Goal: Task Accomplishment & Management: Manage account settings

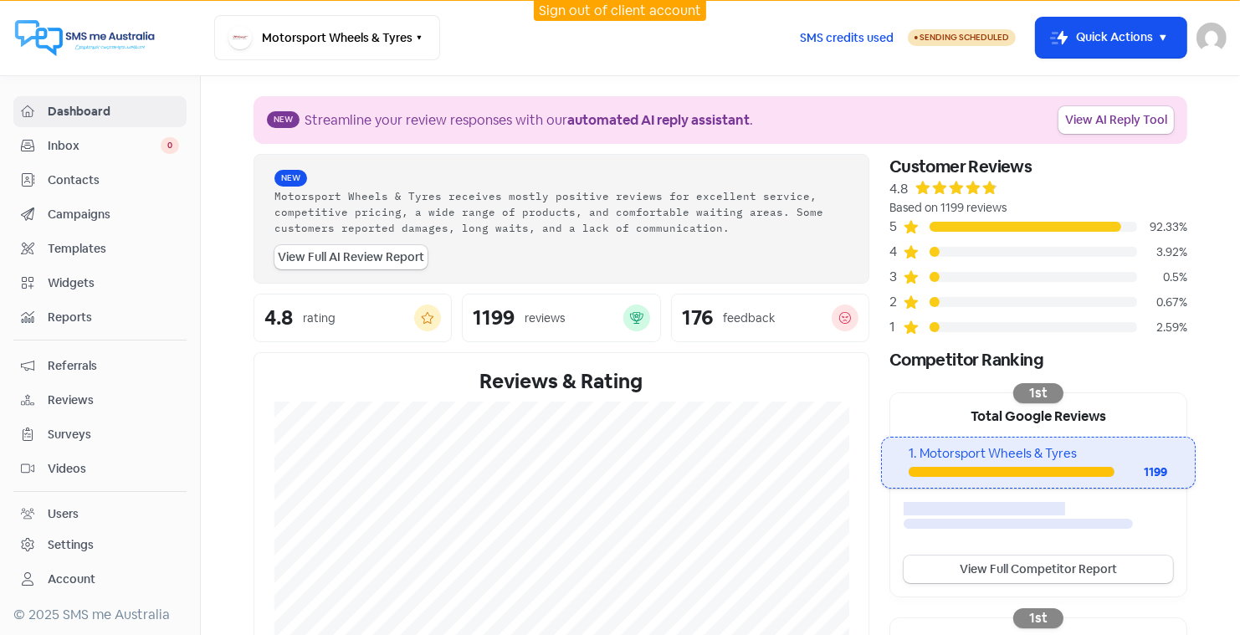
scroll to position [180, 0]
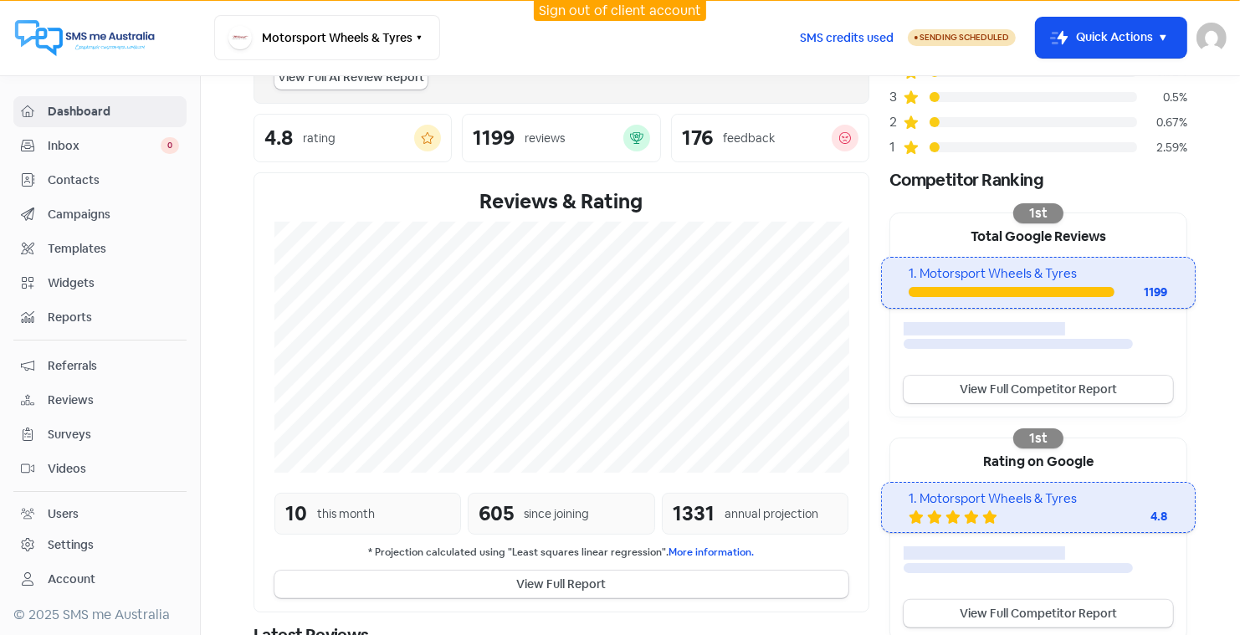
click at [635, 8] on link "Sign out of client account" at bounding box center [620, 11] width 162 height 18
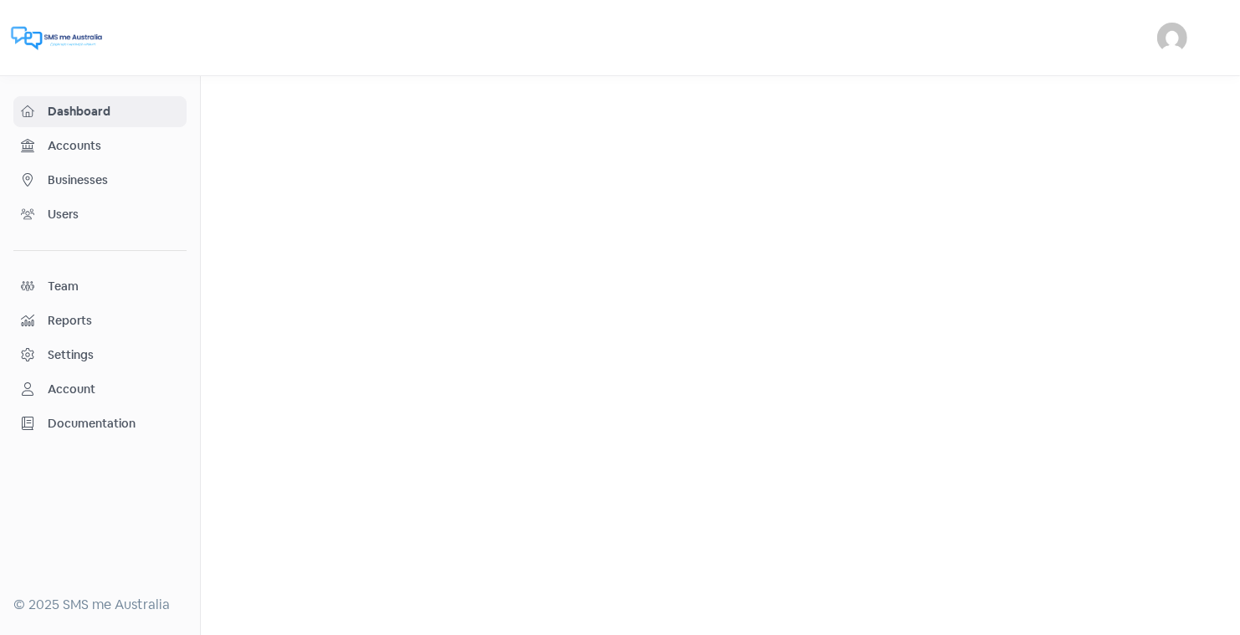
click at [79, 171] on span "Businesses" at bounding box center [113, 180] width 131 height 18
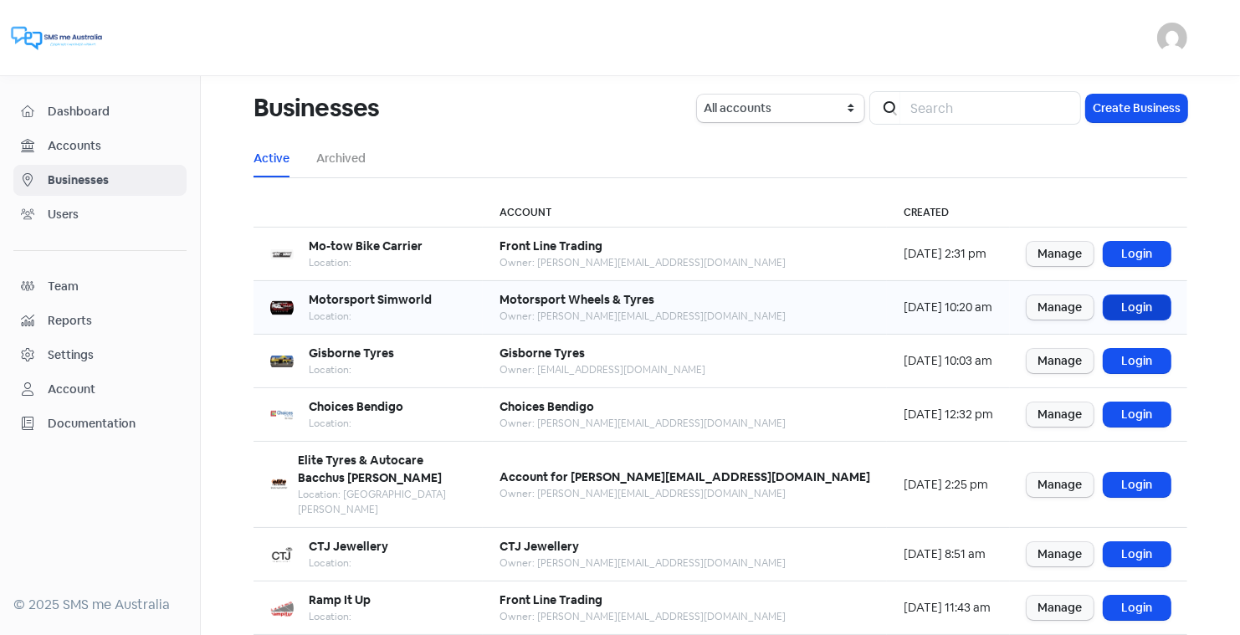
click at [1141, 305] on link "Login" at bounding box center [1136, 307] width 67 height 24
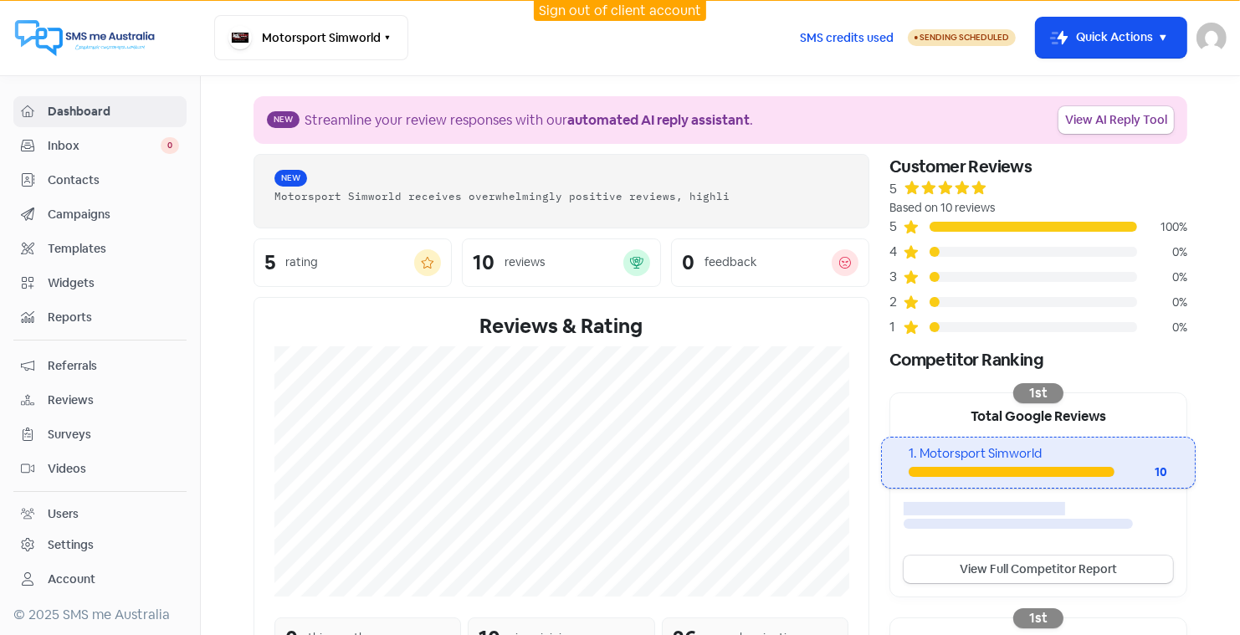
click at [68, 284] on span "Widgets" at bounding box center [113, 283] width 131 height 18
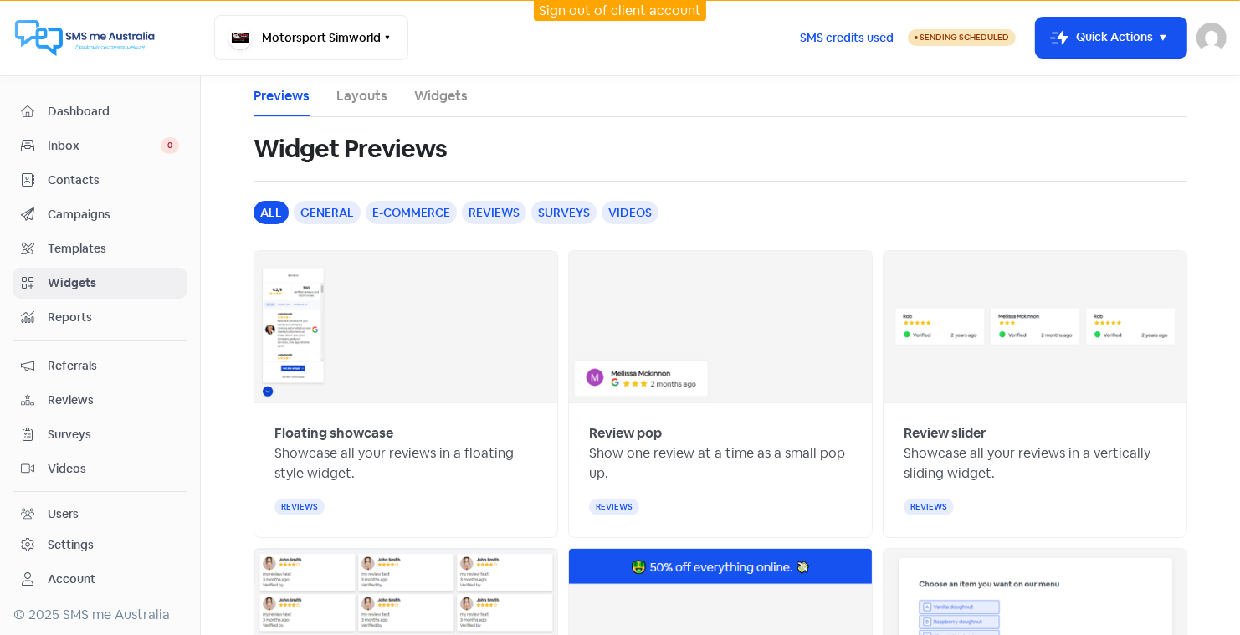
click at [356, 94] on link "Layouts" at bounding box center [361, 96] width 51 height 20
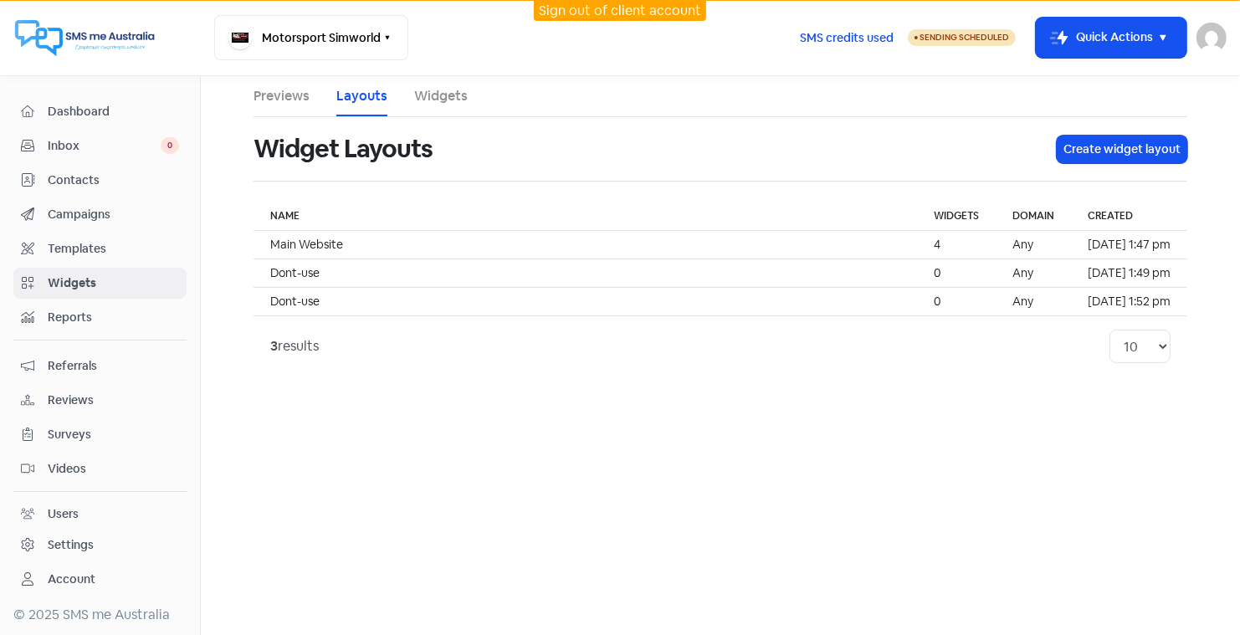
click at [437, 96] on link "Widgets" at bounding box center [441, 96] width 54 height 20
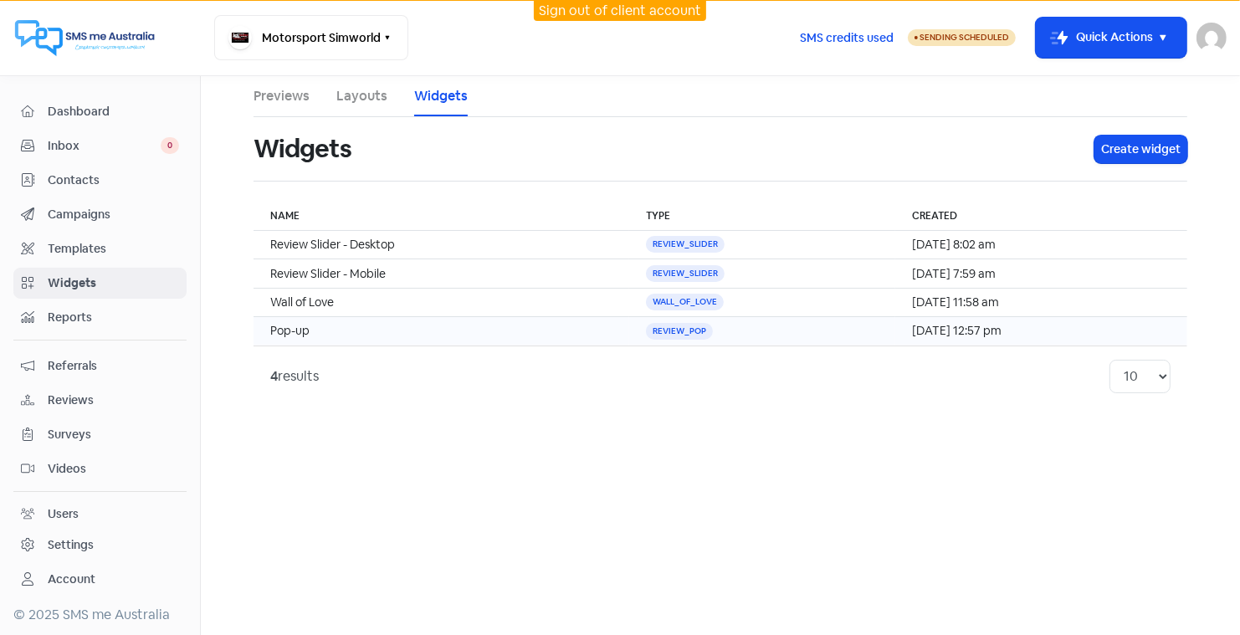
click at [333, 326] on td "Pop-up" at bounding box center [441, 331] width 376 height 28
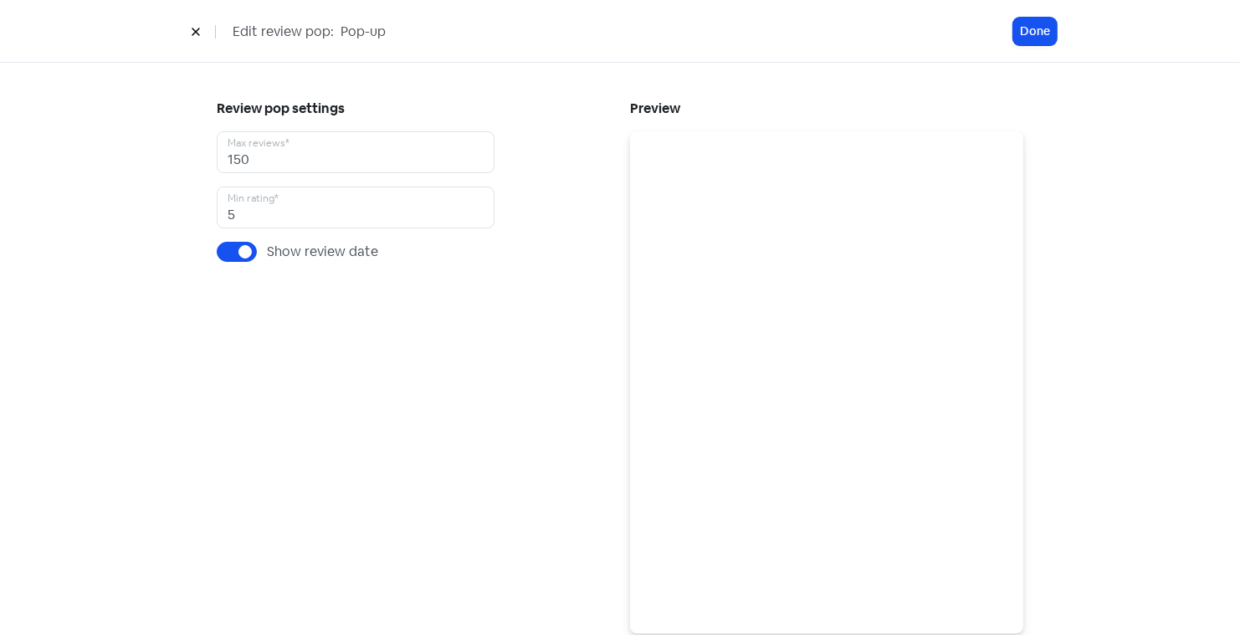
click at [197, 27] on icon at bounding box center [196, 32] width 10 height 10
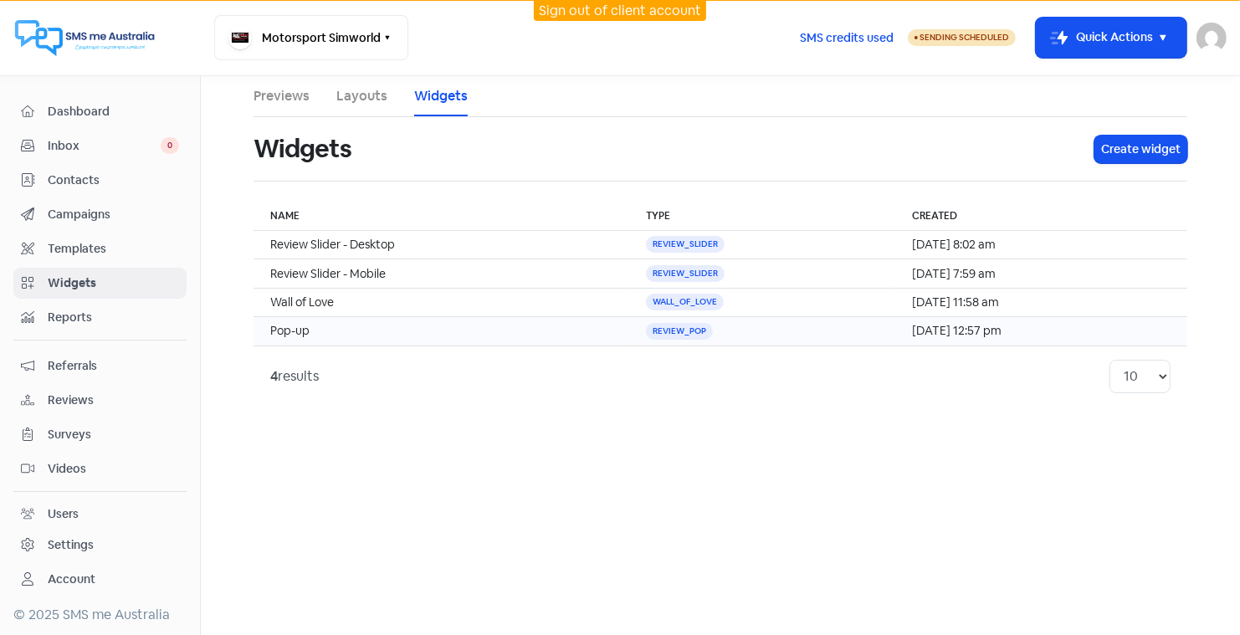
click at [476, 336] on td "Pop-up" at bounding box center [441, 331] width 376 height 28
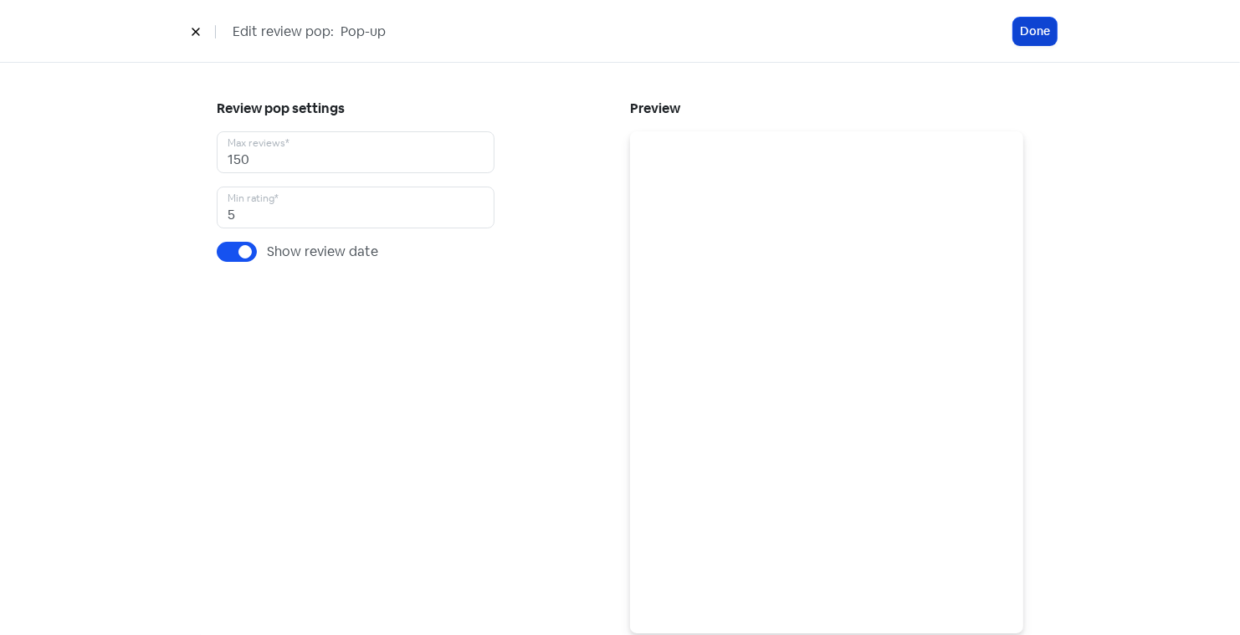
click at [1039, 36] on button "Done" at bounding box center [1034, 32] width 43 height 28
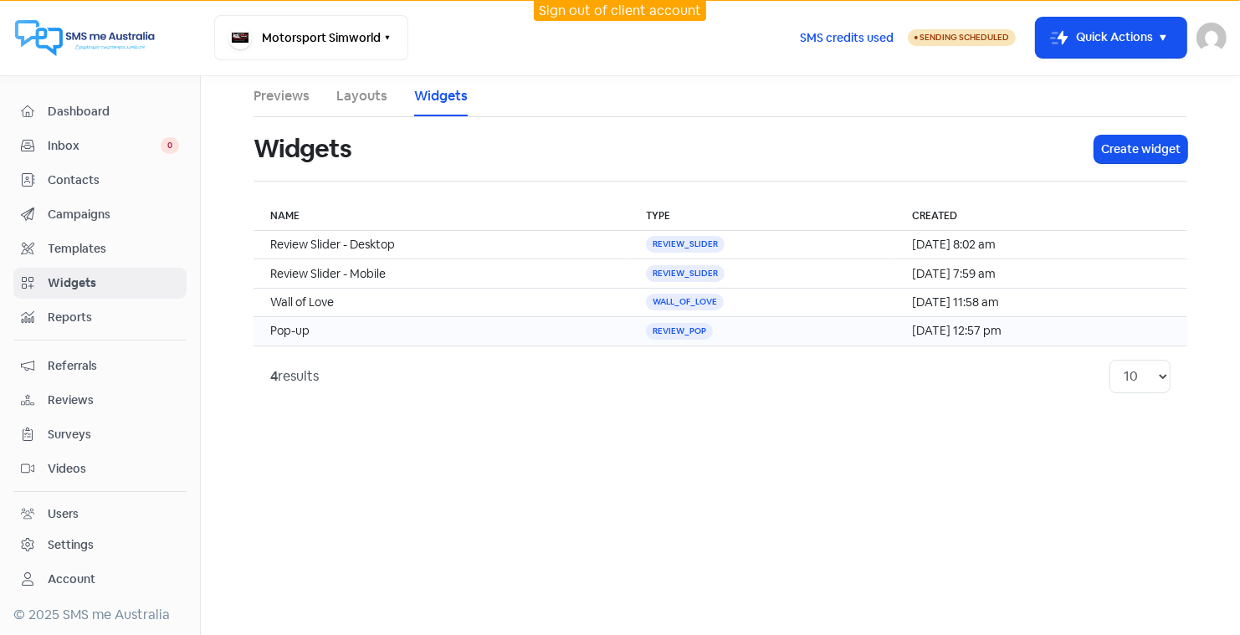
click at [285, 330] on td "Pop-up" at bounding box center [441, 331] width 376 height 28
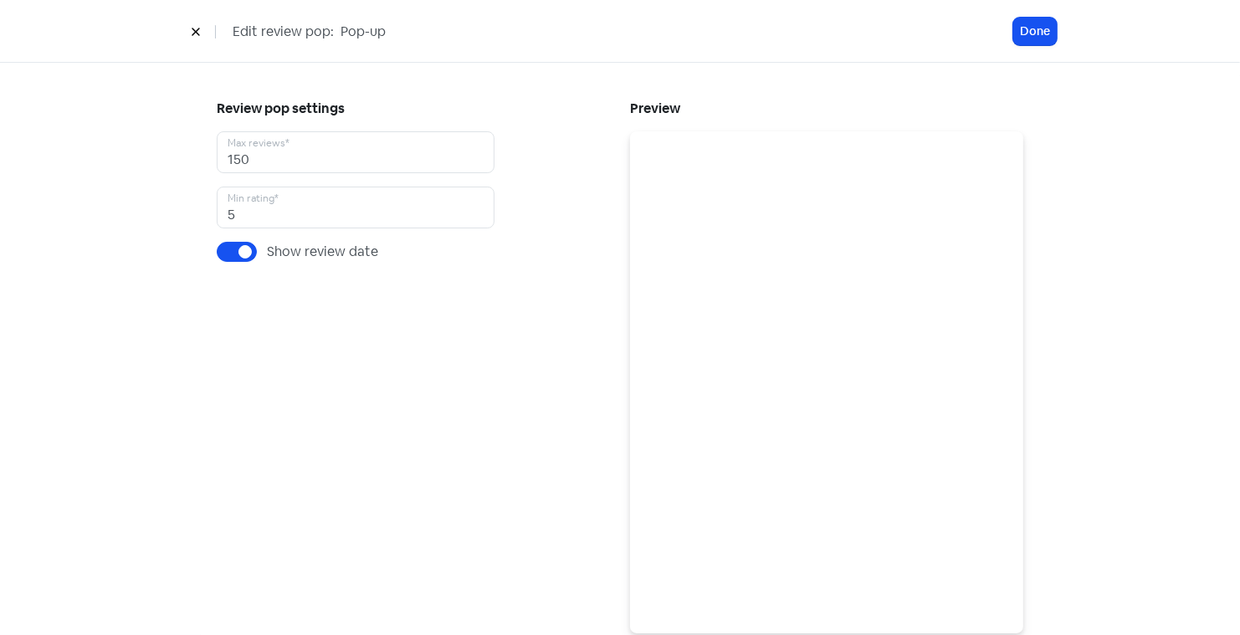
click at [195, 29] on icon at bounding box center [196, 32] width 10 height 10
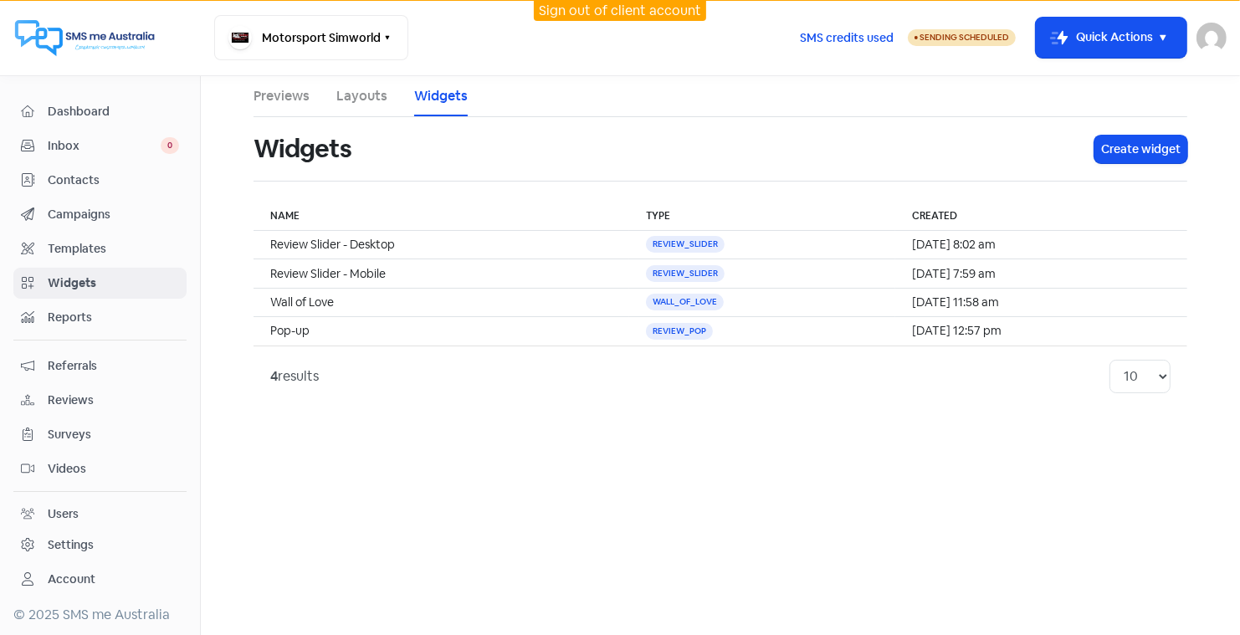
click at [361, 93] on link "Layouts" at bounding box center [361, 96] width 51 height 20
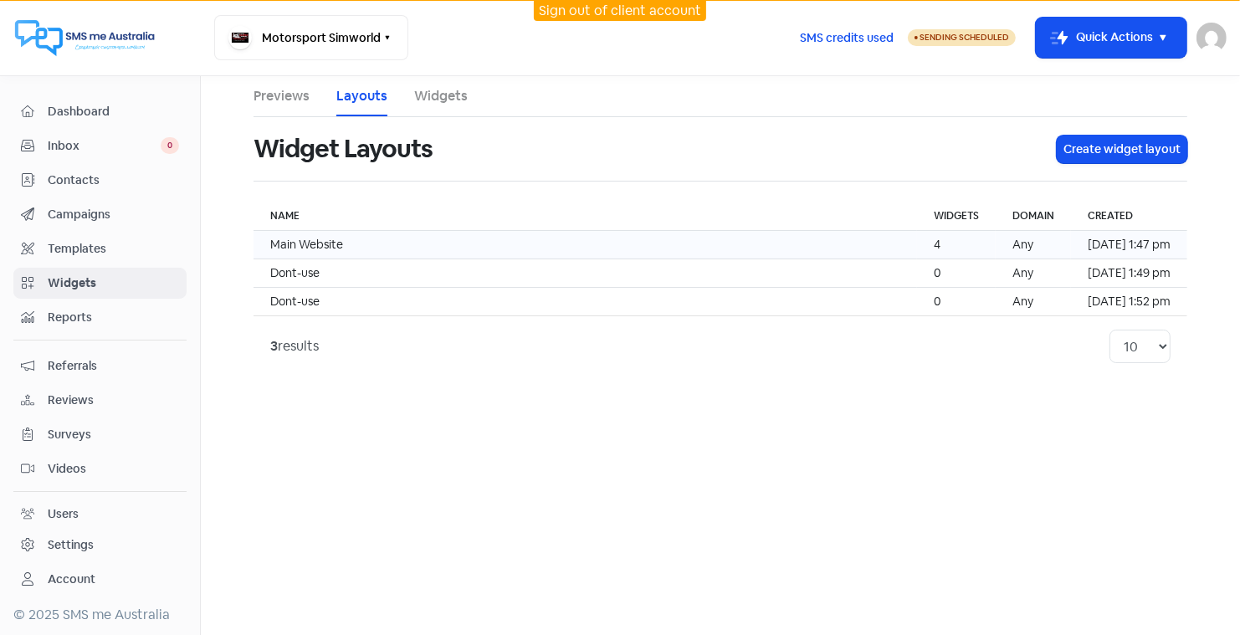
click at [313, 237] on td "Main Website" at bounding box center [584, 245] width 663 height 28
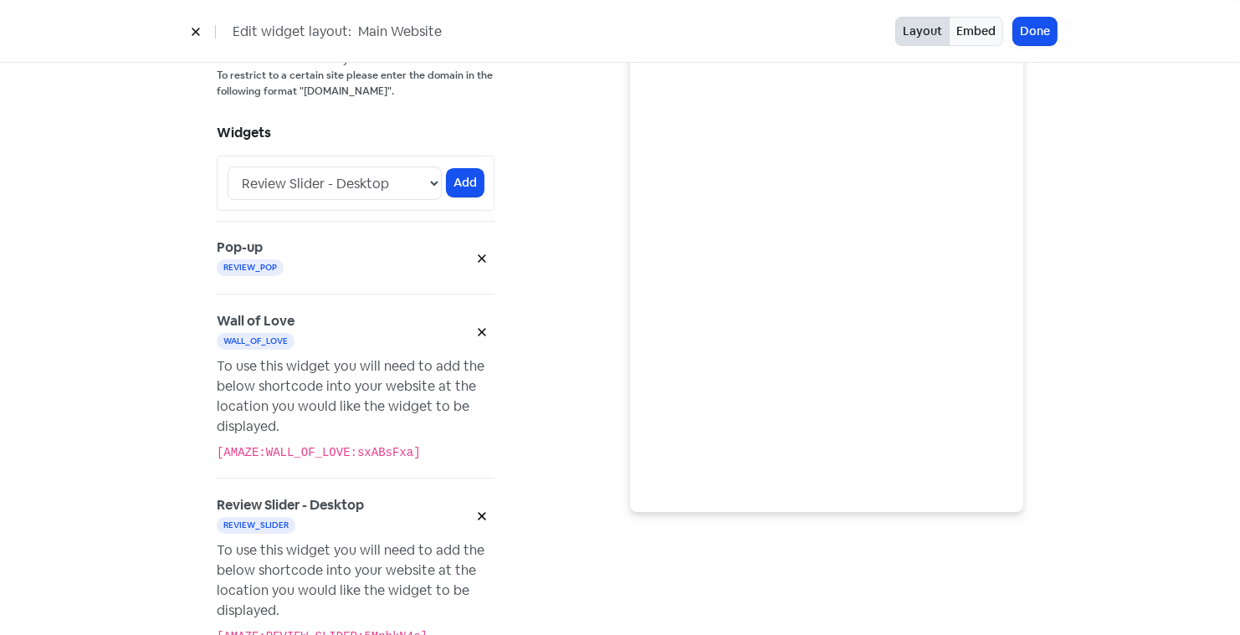
scroll to position [132, 0]
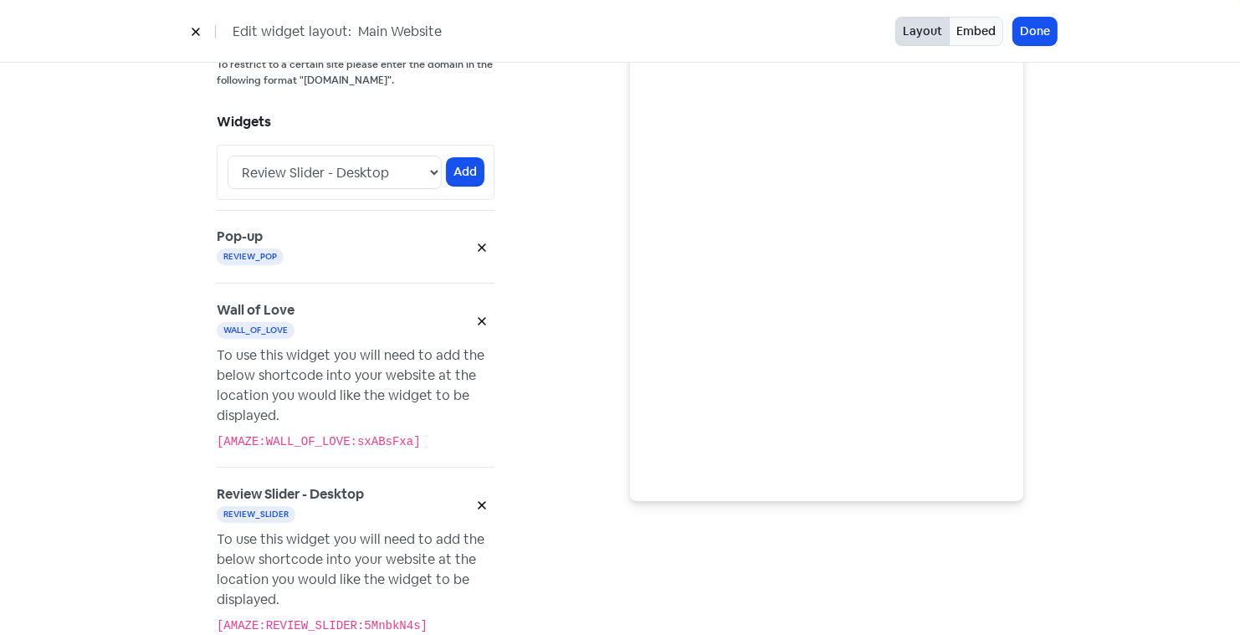
click at [480, 243] on icon at bounding box center [482, 248] width 10 height 10
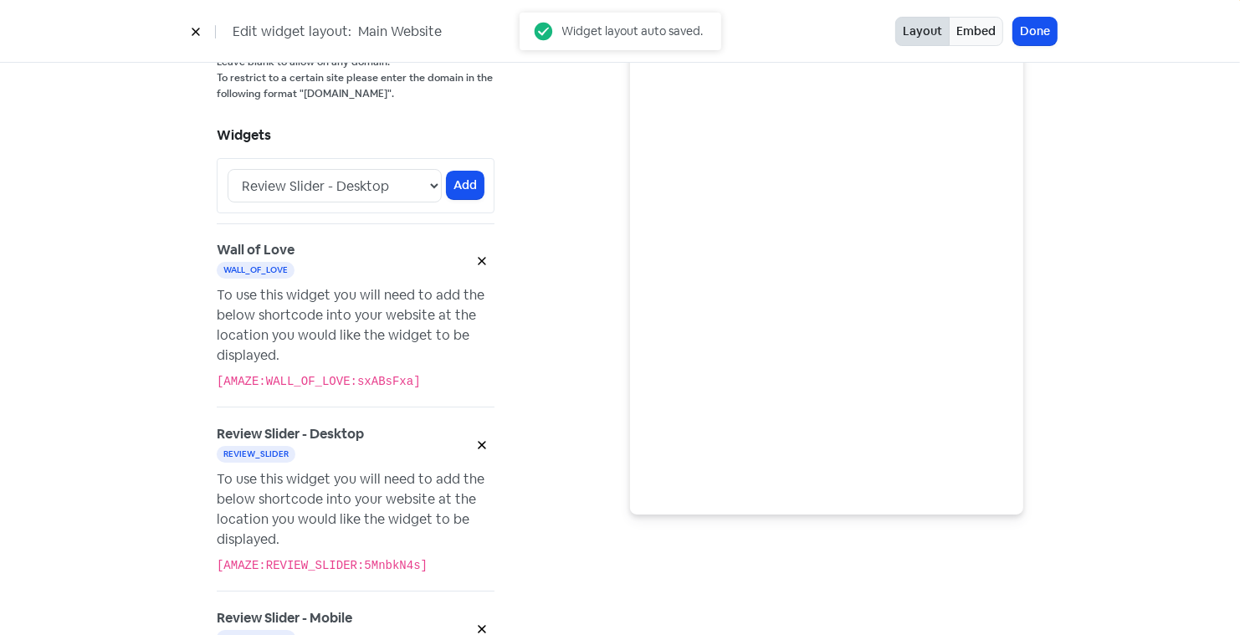
scroll to position [0, 0]
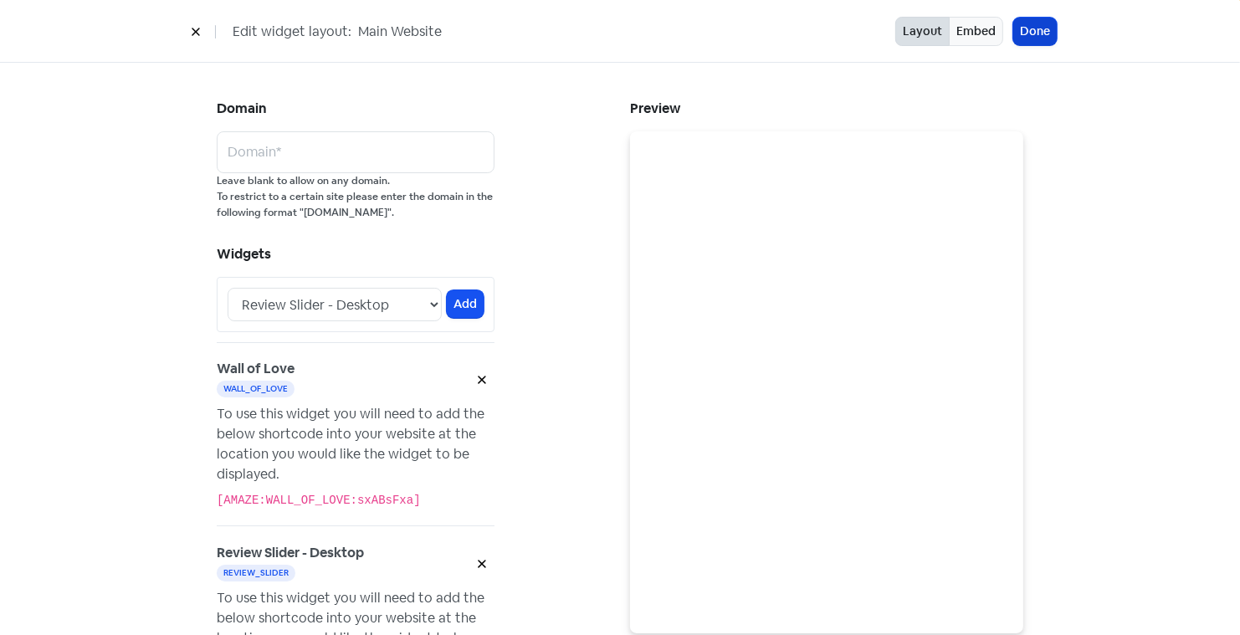
click at [1028, 27] on button "Done" at bounding box center [1034, 32] width 43 height 28
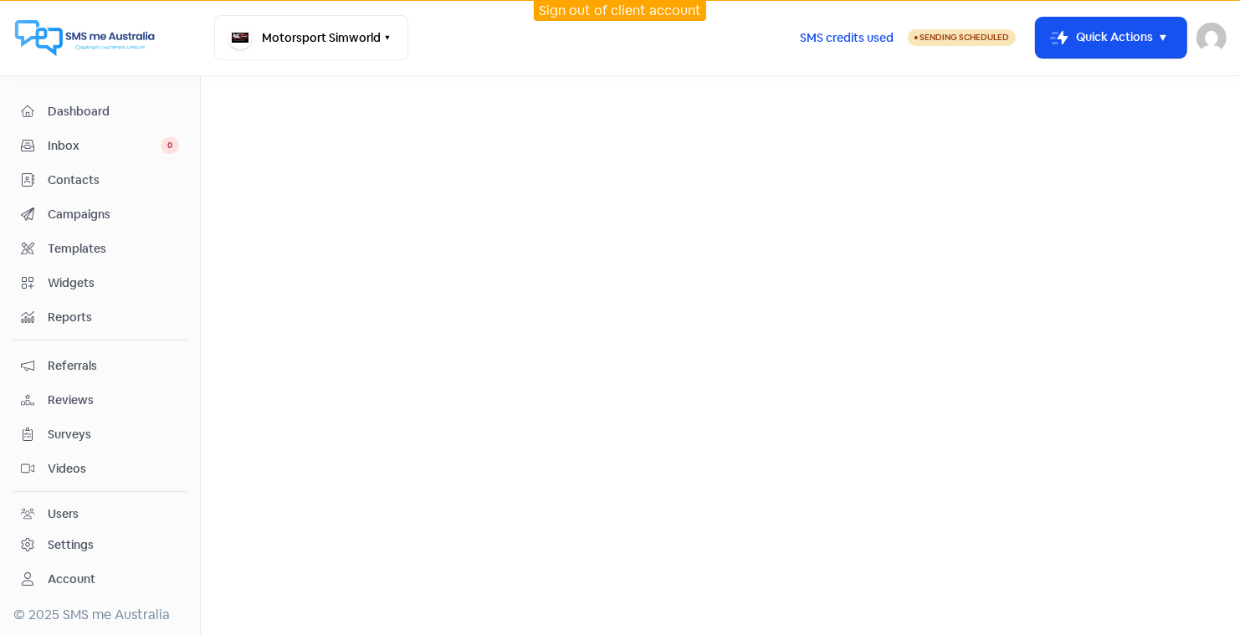
click at [564, 8] on link "Sign out of client account" at bounding box center [620, 11] width 162 height 18
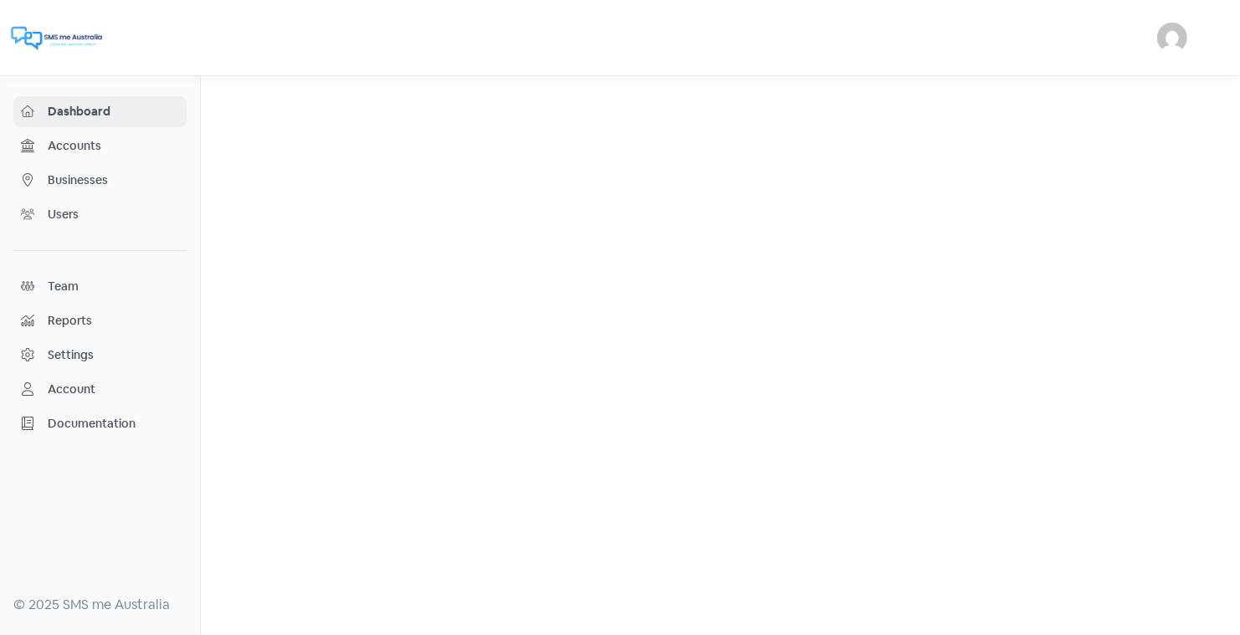
click at [87, 175] on span "Businesses" at bounding box center [113, 180] width 131 height 18
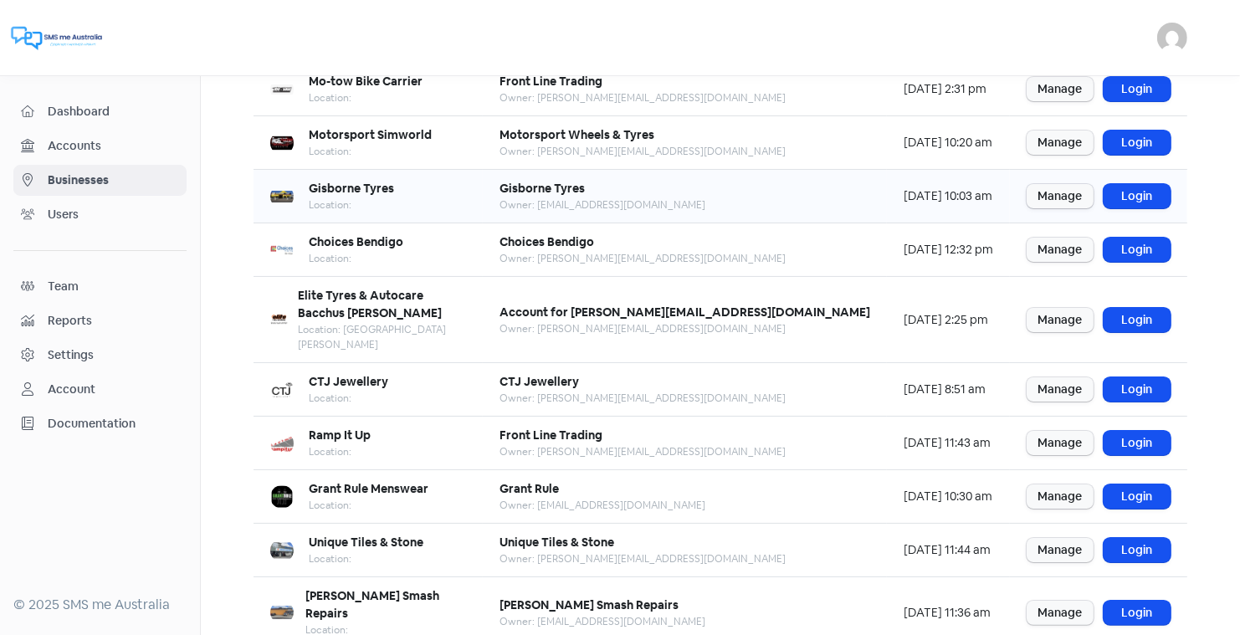
scroll to position [203, 0]
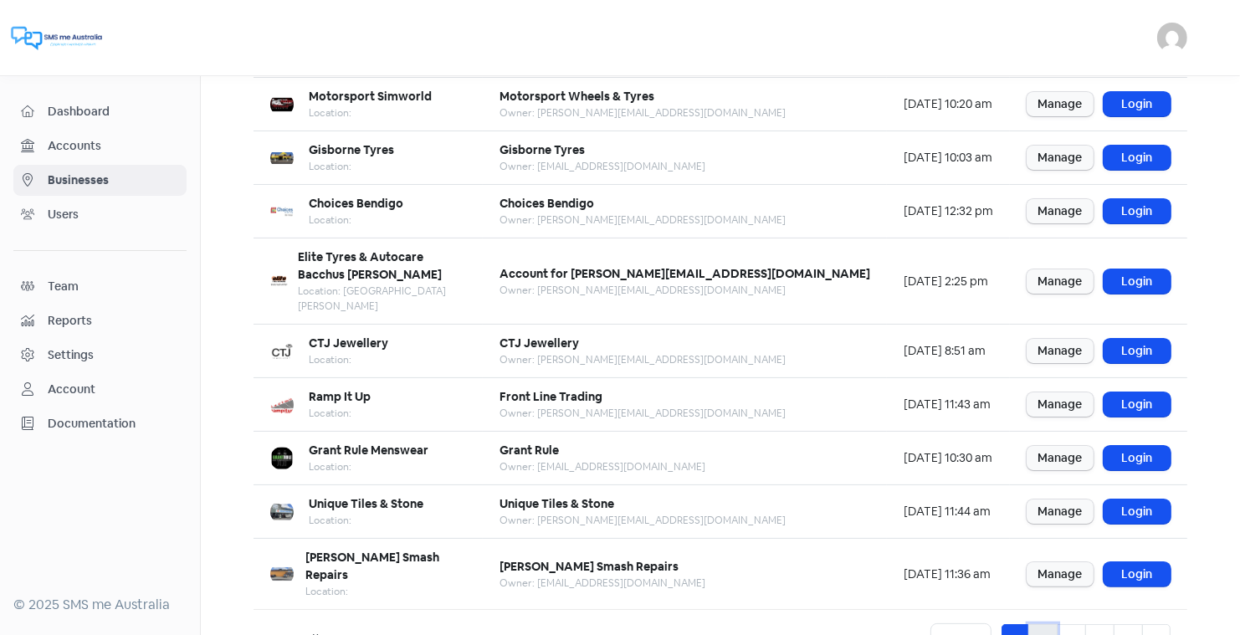
click at [1044, 624] on link "2" at bounding box center [1042, 640] width 29 height 32
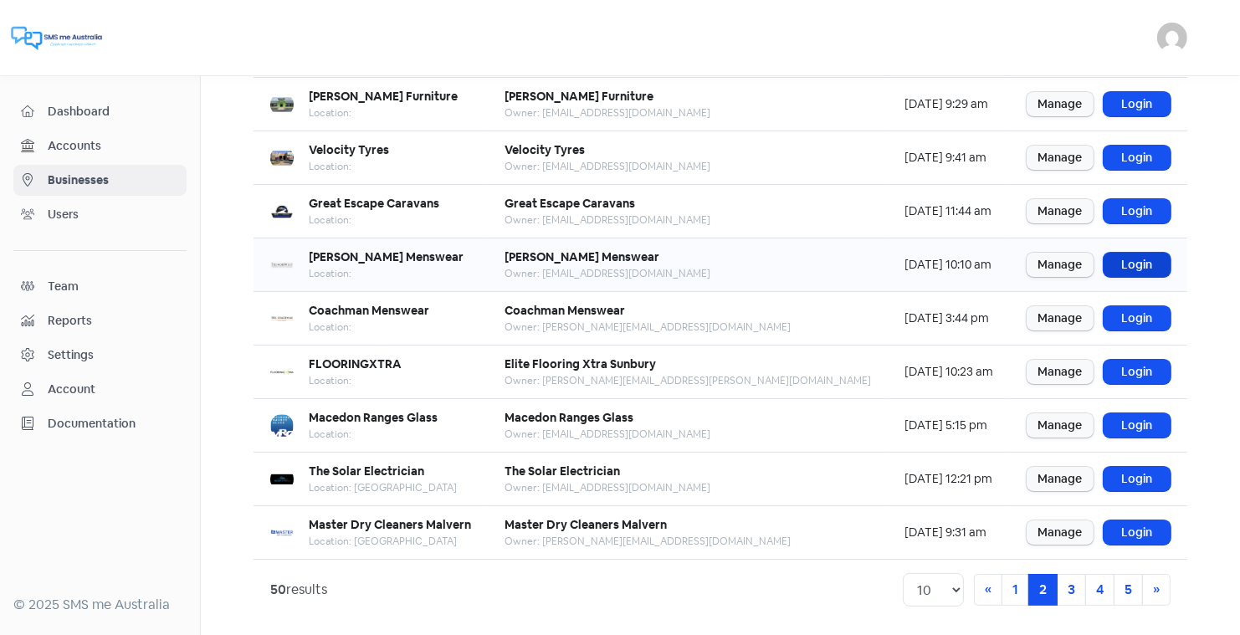
click at [1141, 262] on link "Login" at bounding box center [1136, 265] width 67 height 24
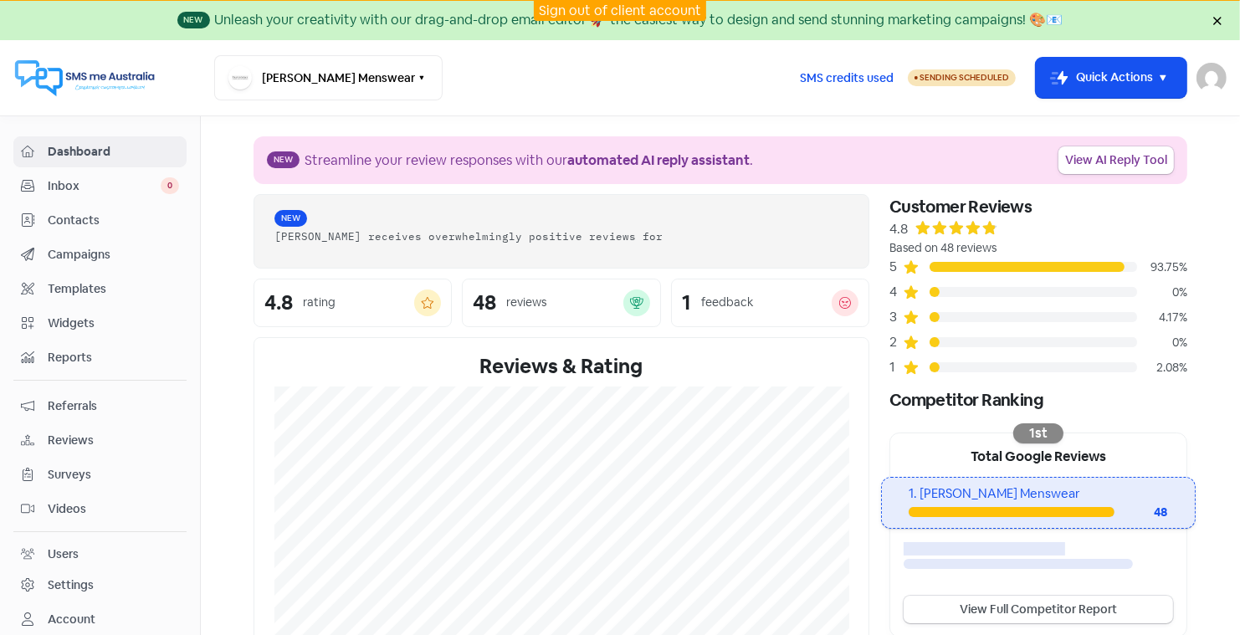
click at [67, 432] on span "Reviews" at bounding box center [113, 441] width 131 height 18
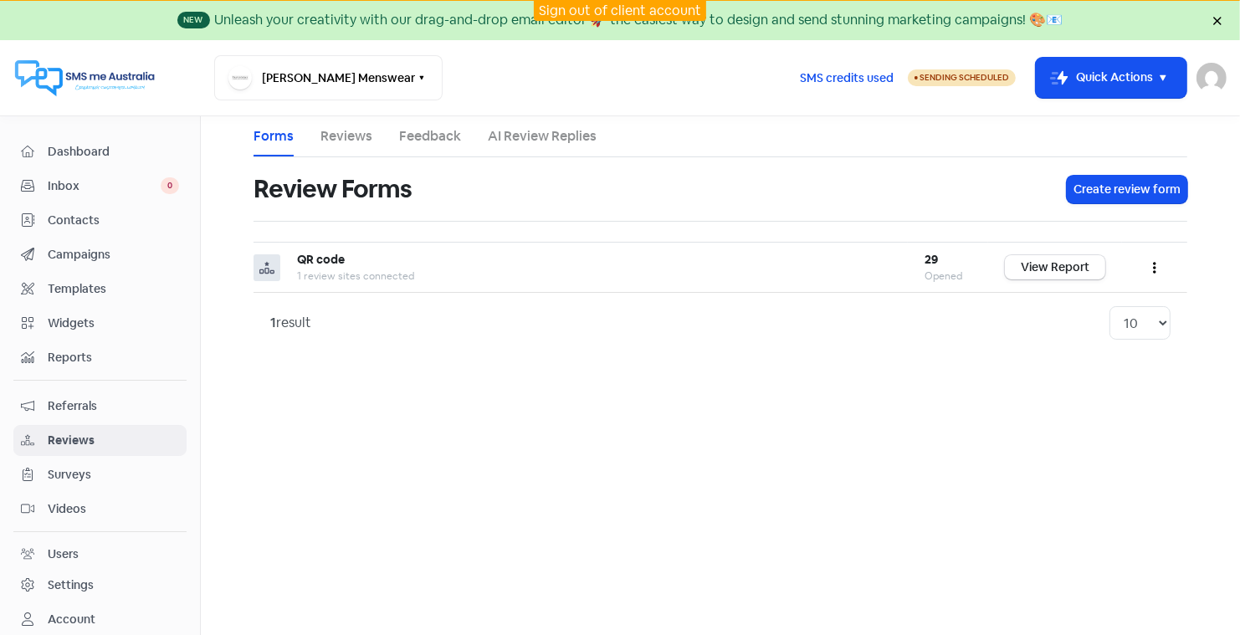
click at [344, 129] on link "Reviews" at bounding box center [346, 136] width 52 height 20
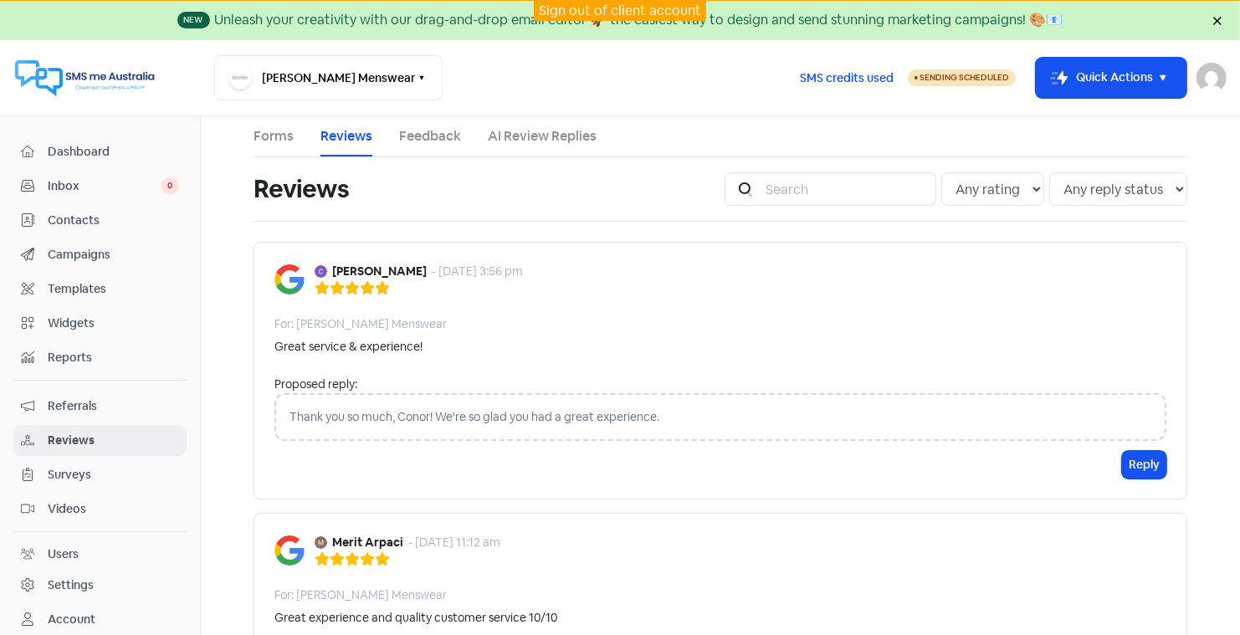
click at [417, 136] on link "Feedback" at bounding box center [430, 136] width 62 height 20
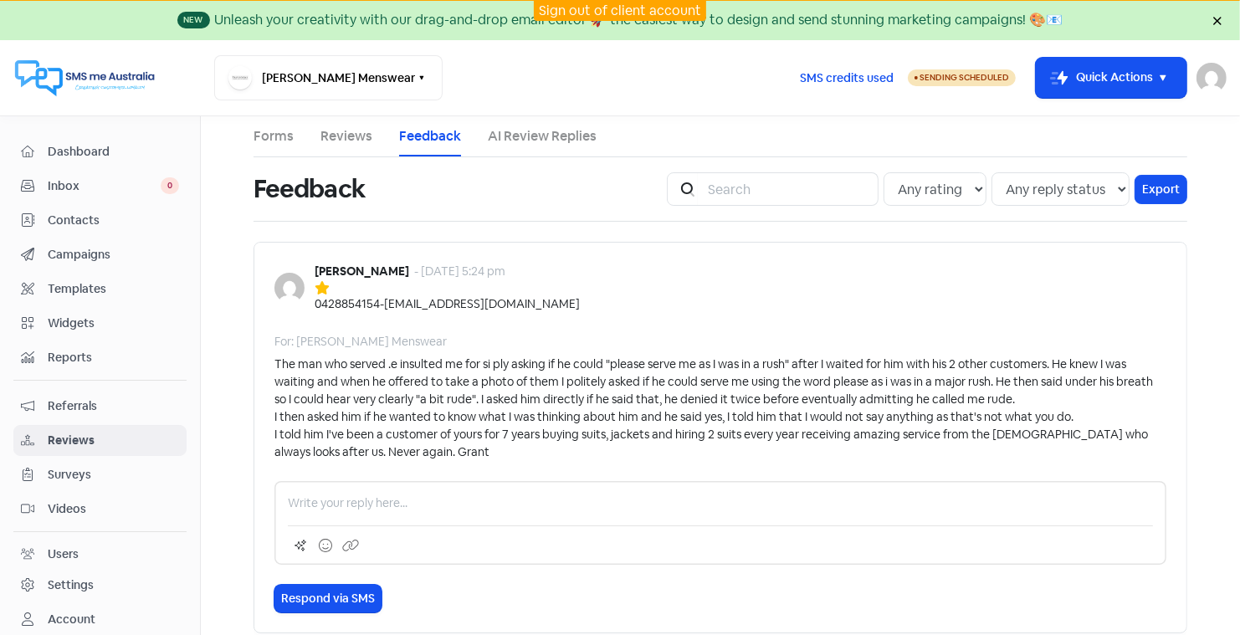
click at [342, 137] on link "Reviews" at bounding box center [346, 136] width 52 height 20
